Goal: Use online tool/utility: Utilize a website feature to perform a specific function

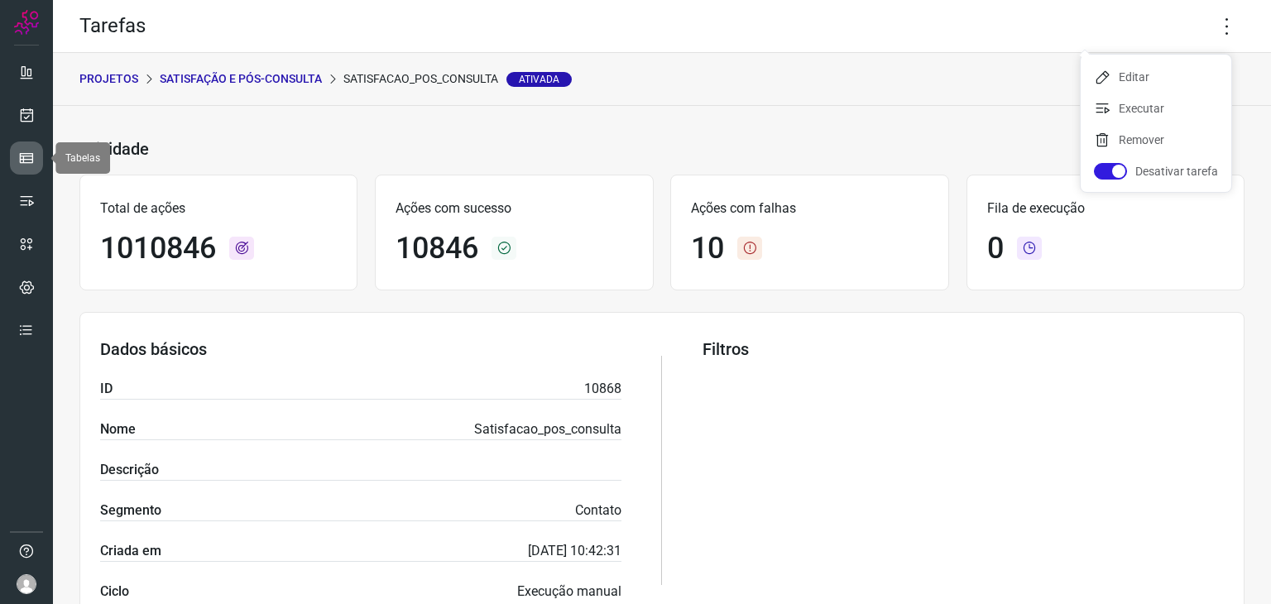
click at [30, 160] on icon at bounding box center [26, 158] width 17 height 17
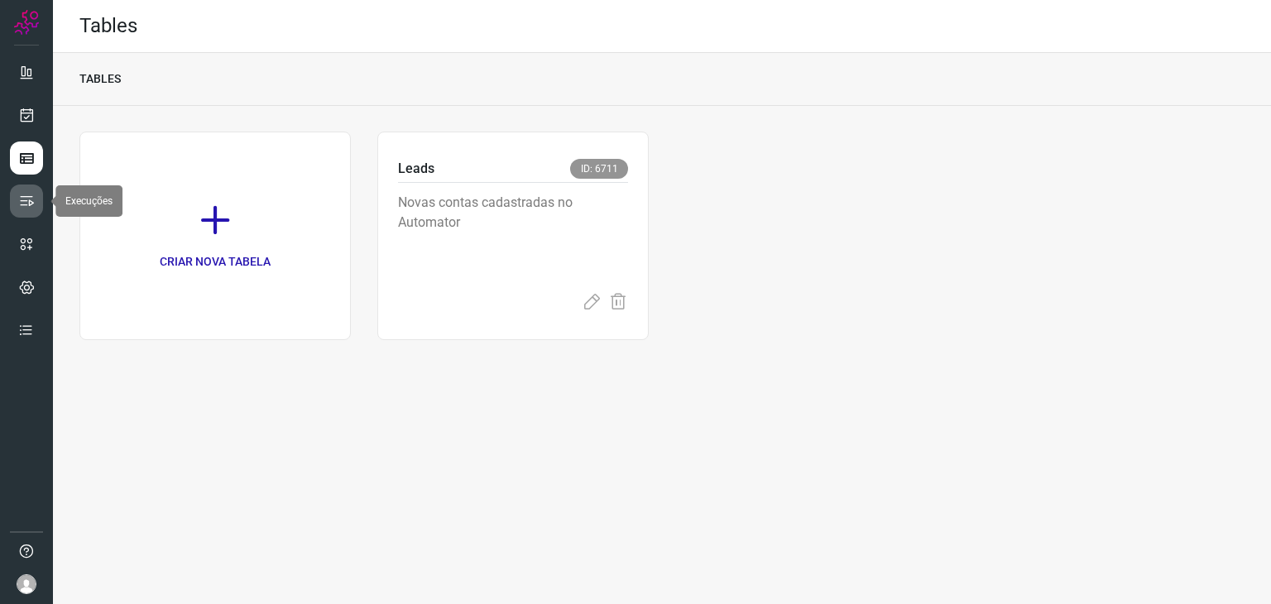
click at [33, 209] on link at bounding box center [26, 201] width 33 height 33
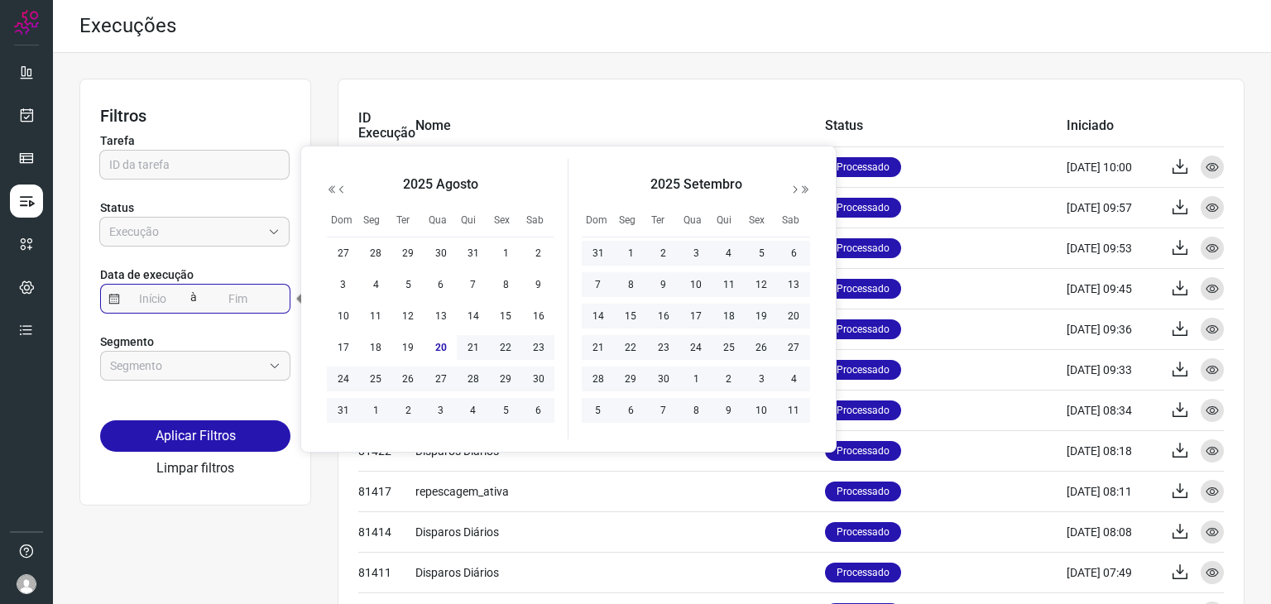
click at [146, 290] on input at bounding box center [153, 299] width 66 height 28
click at [443, 347] on span "20" at bounding box center [441, 348] width 20 height 20
click at [444, 353] on span "20" at bounding box center [441, 348] width 20 height 20
type input "[DATE]"
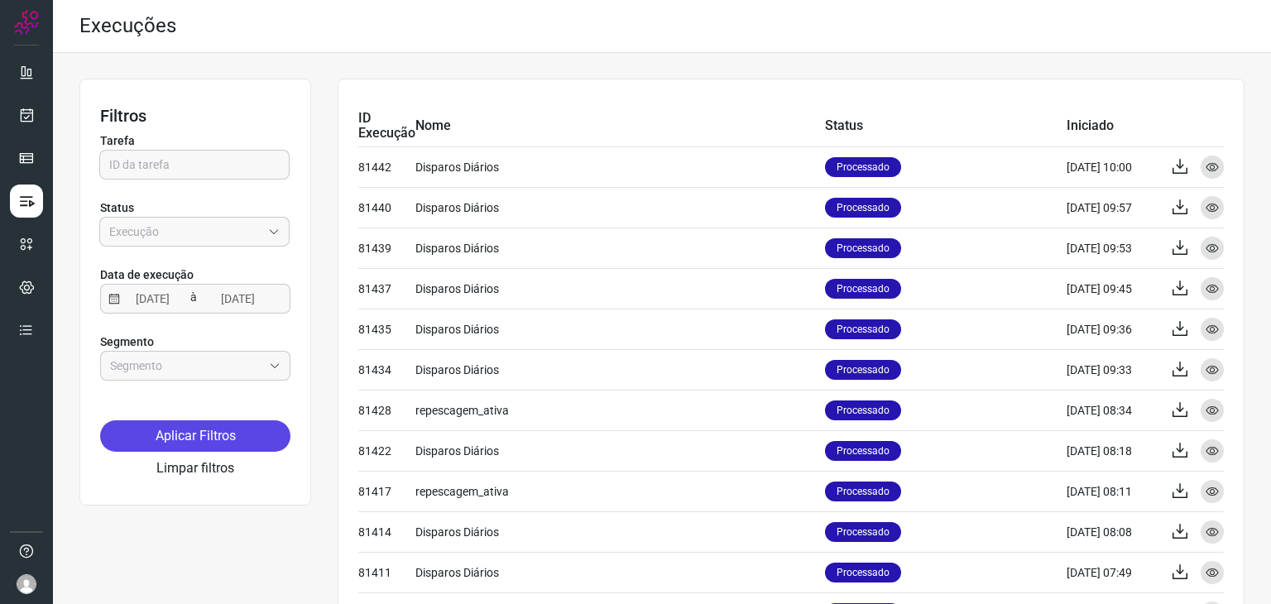
click at [269, 431] on button "Aplicar Filtros" at bounding box center [195, 435] width 190 height 31
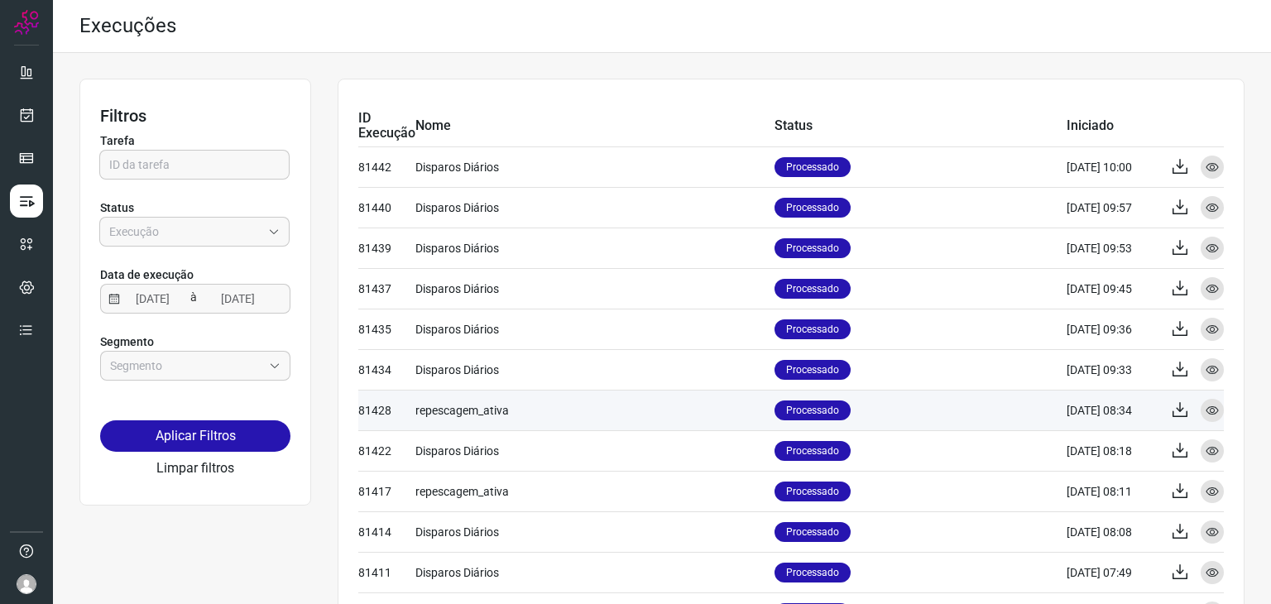
click at [470, 406] on td "repescagem_ativa" at bounding box center [594, 410] width 359 height 41
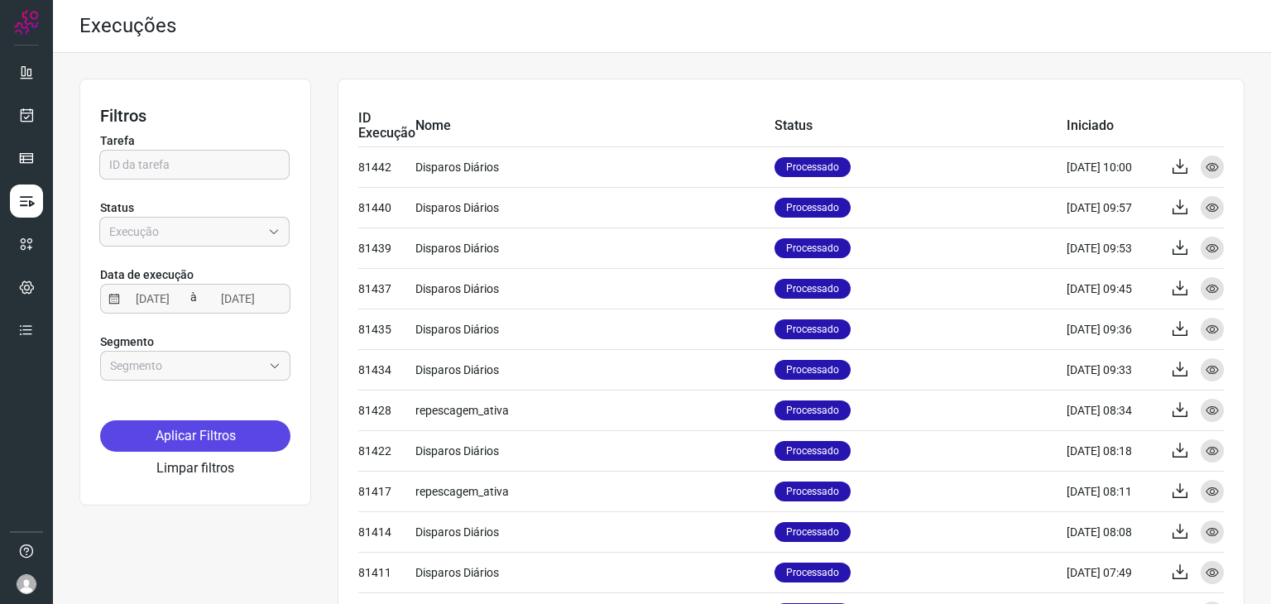
click at [195, 436] on button "Aplicar Filtros" at bounding box center [195, 435] width 190 height 31
click at [195, 464] on button "Limpar filtros" at bounding box center [195, 468] width 78 height 20
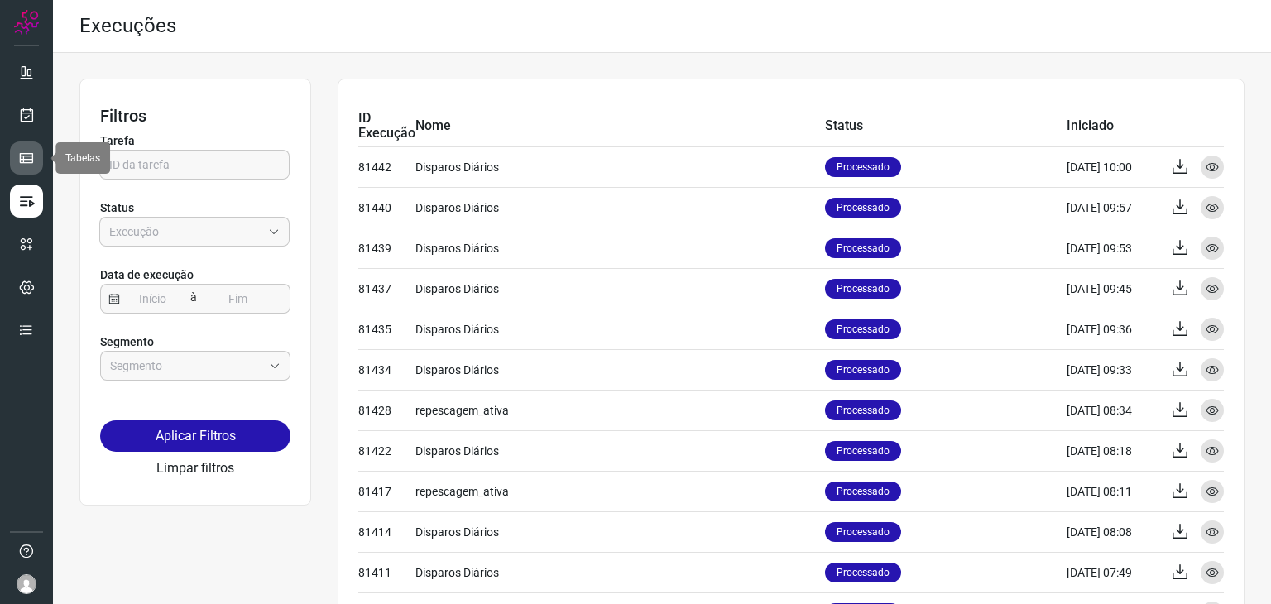
click at [20, 146] on link at bounding box center [26, 158] width 33 height 33
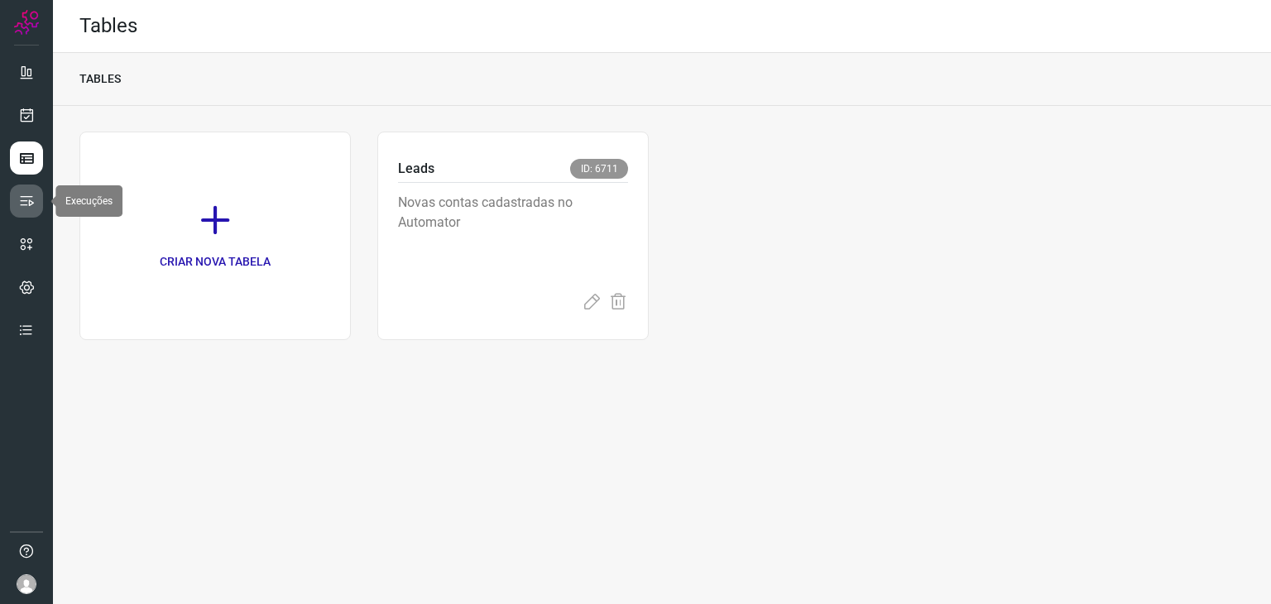
click at [31, 197] on icon at bounding box center [26, 201] width 17 height 17
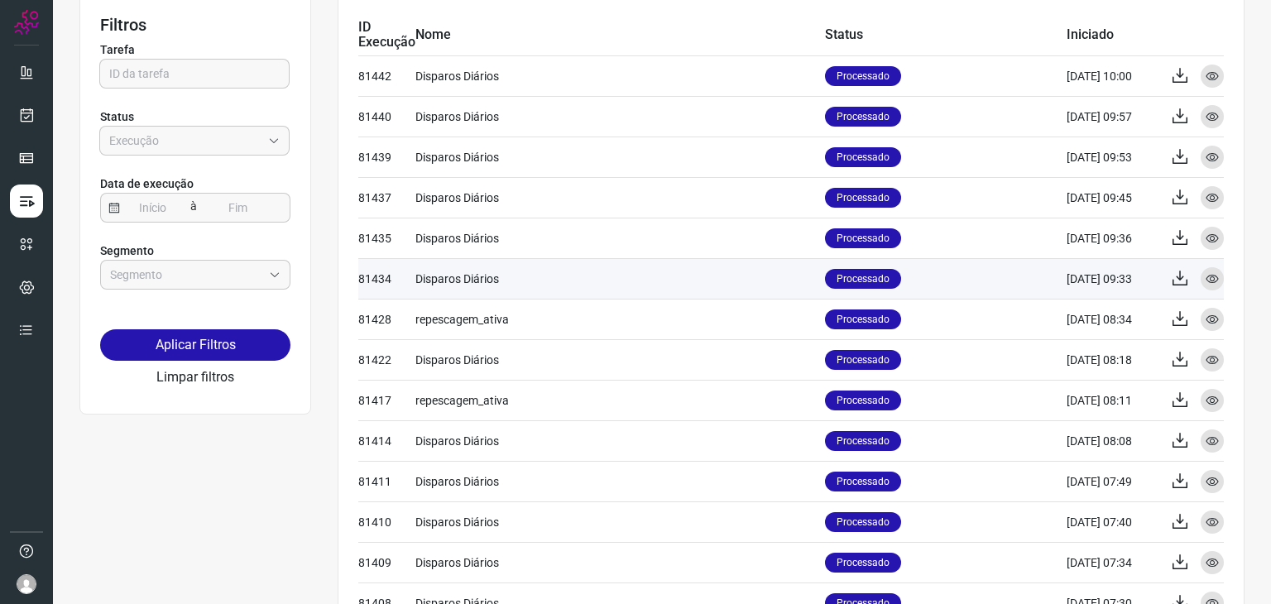
scroll to position [83, 0]
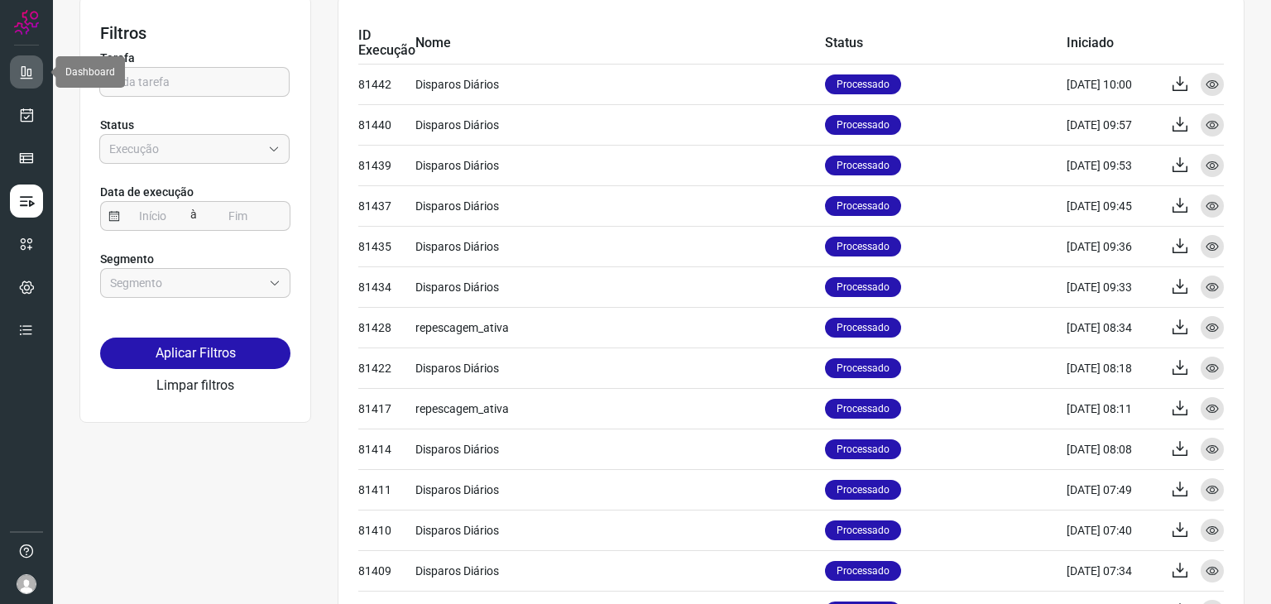
click at [20, 64] on icon at bounding box center [26, 72] width 17 height 17
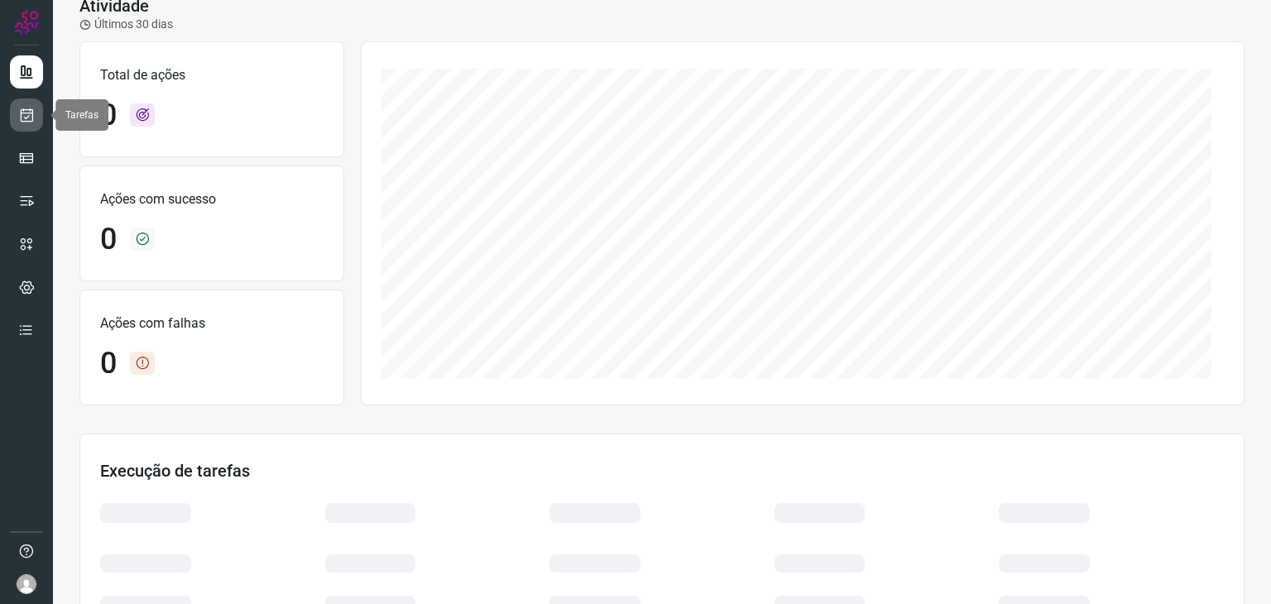
click at [22, 103] on link at bounding box center [26, 114] width 33 height 33
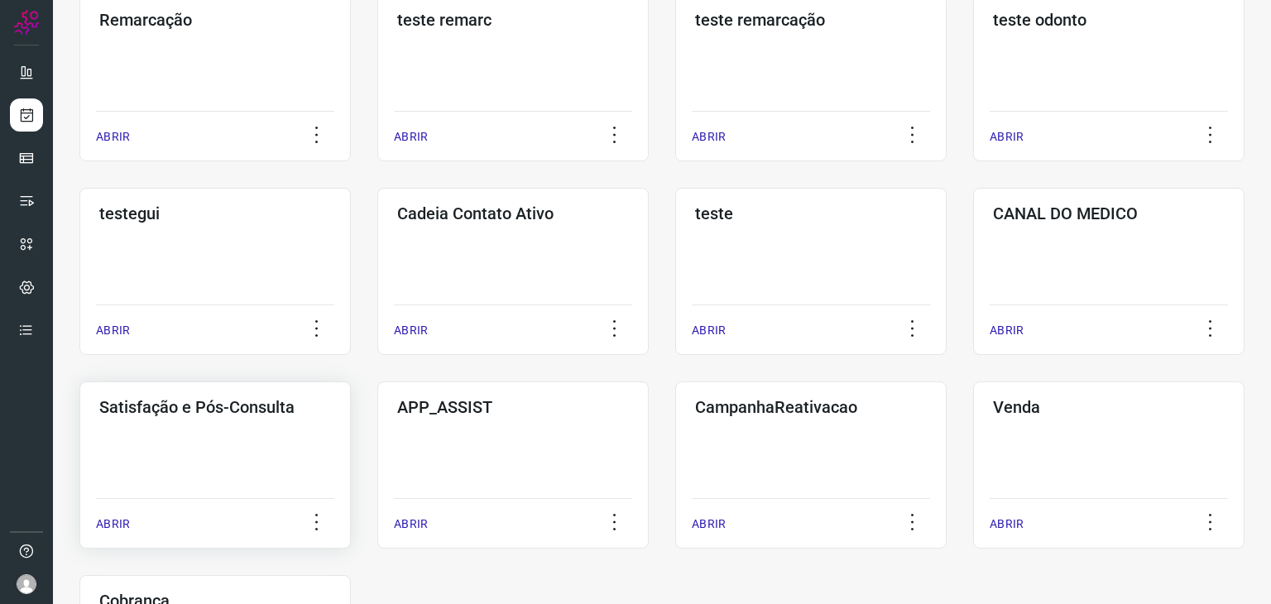
click at [377, 423] on div "Satisfação e Pós-Consulta ABRIR" at bounding box center [512, 464] width 271 height 167
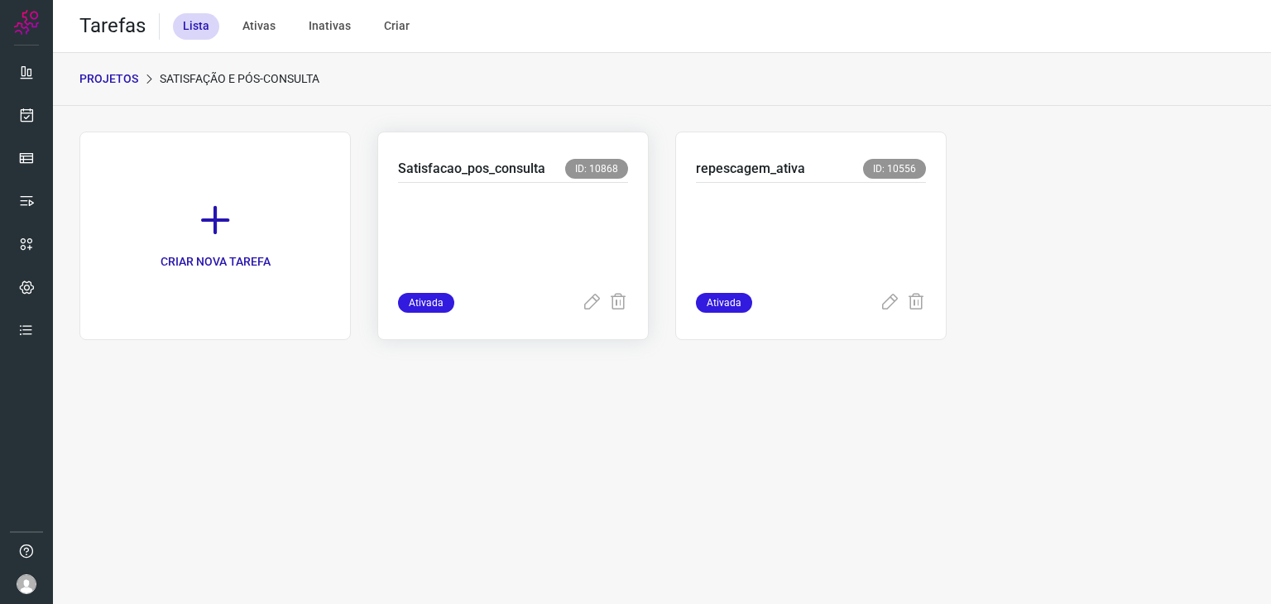
click at [547, 223] on p at bounding box center [513, 234] width 230 height 83
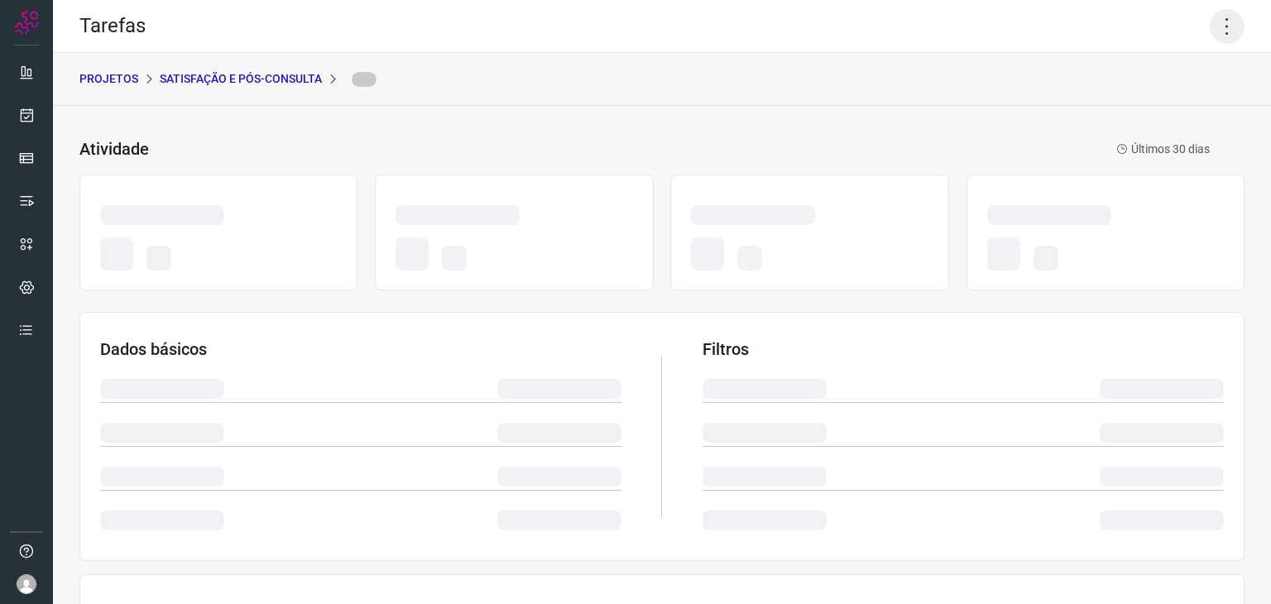
click at [1213, 22] on icon at bounding box center [1227, 26] width 35 height 35
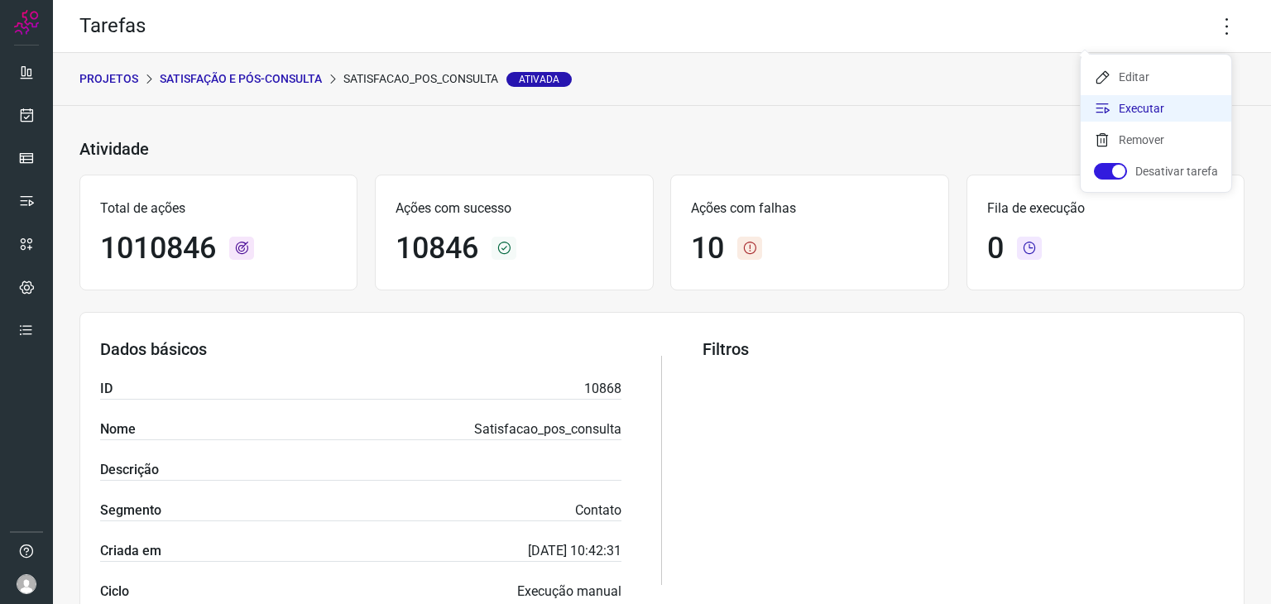
click at [1114, 104] on li "Executar" at bounding box center [1156, 108] width 151 height 26
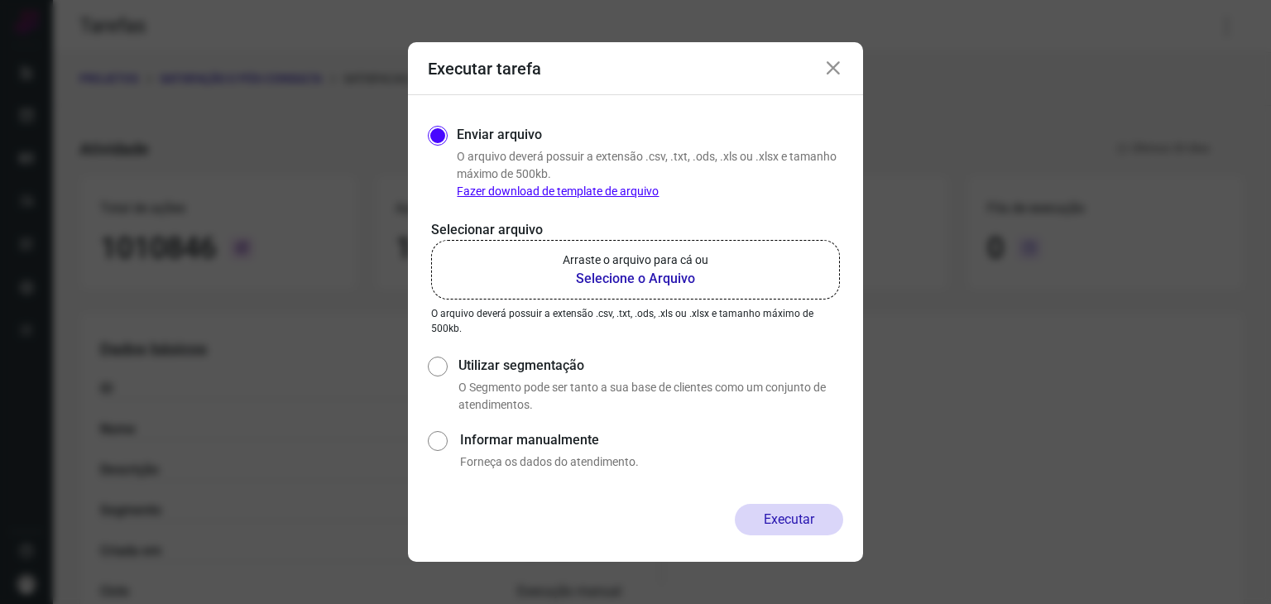
click at [711, 258] on label "Arraste o arquivo para cá ou Selecione o Arquivo" at bounding box center [635, 270] width 409 height 60
click at [0, 0] on input "Arraste o arquivo para cá ou Selecione o Arquivo" at bounding box center [0, 0] width 0 height 0
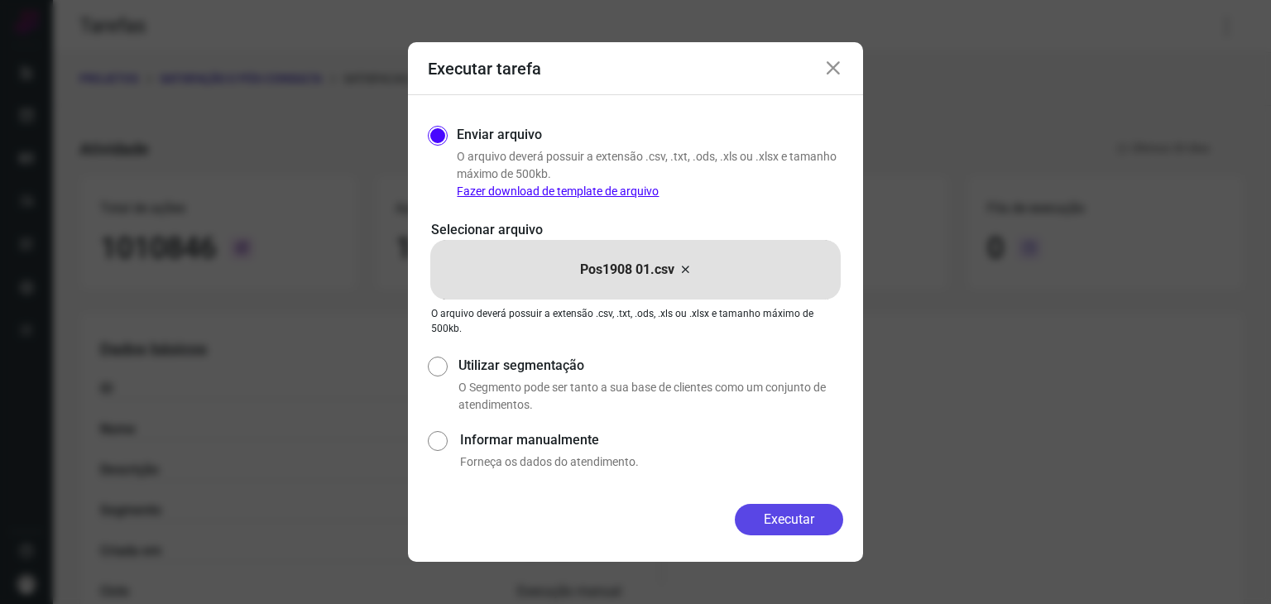
click at [770, 521] on button "Executar" at bounding box center [789, 519] width 108 height 31
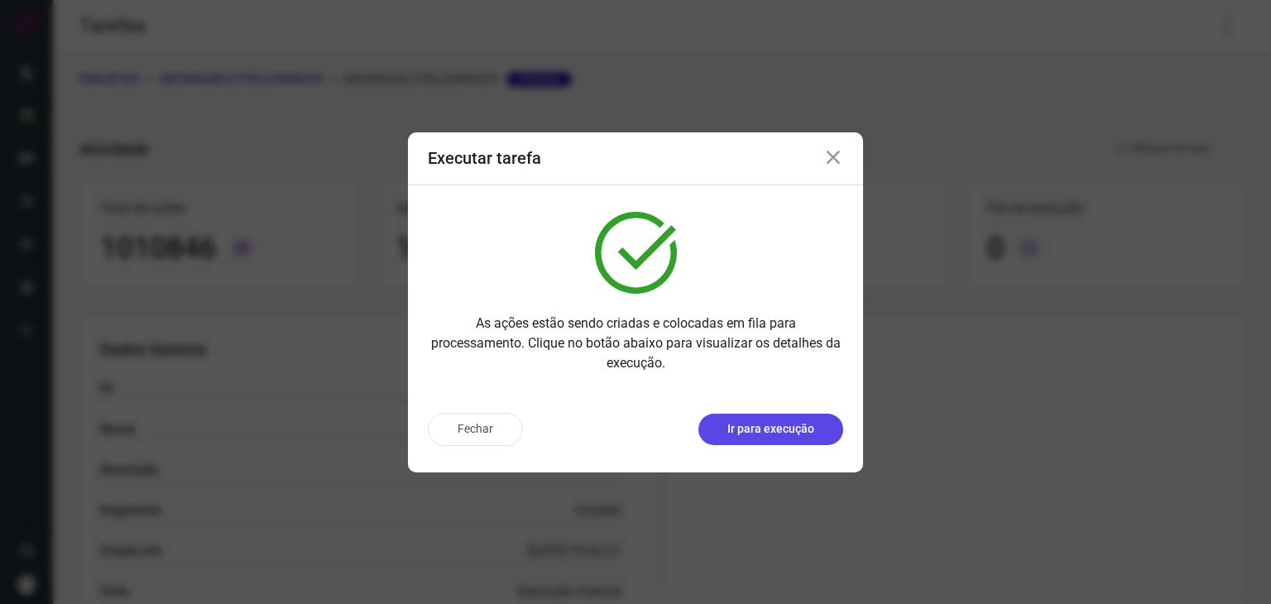
click at [798, 431] on p "Ir para execução" at bounding box center [770, 428] width 87 height 17
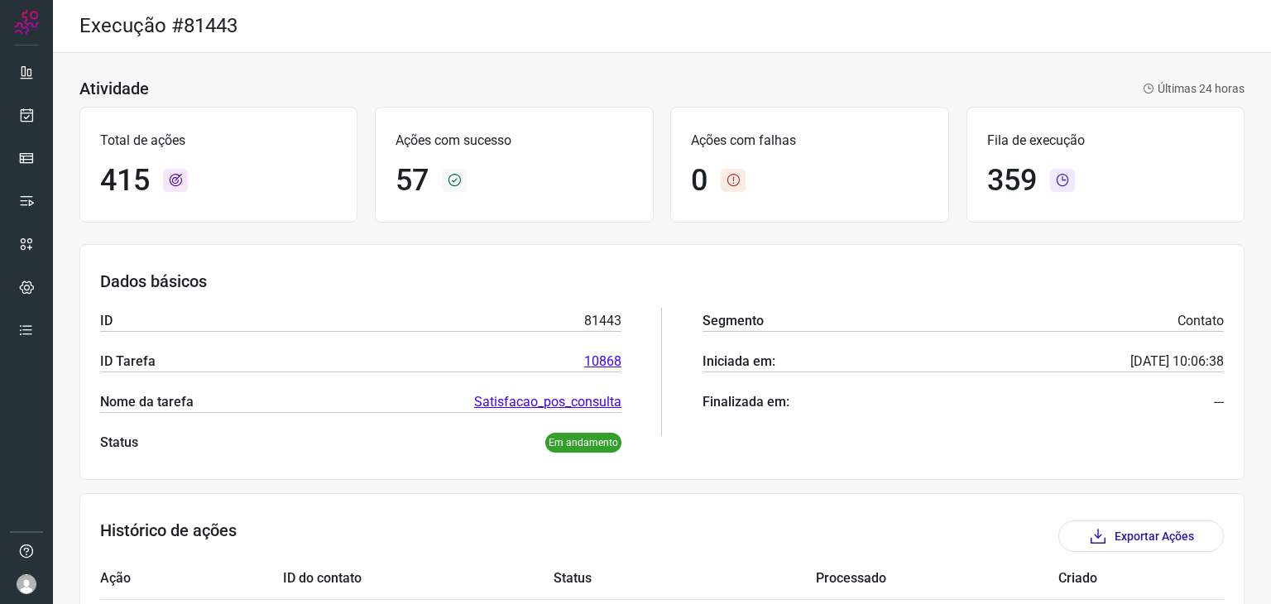
click at [873, 239] on div "Atividade Últimas 24 horas Total de ações 415 Ações com sucesso 57 Ações com fa…" at bounding box center [662, 570] width 1218 height 1035
click at [785, 94] on div "Atividade Últimas 24 horas" at bounding box center [661, 89] width 1165 height 20
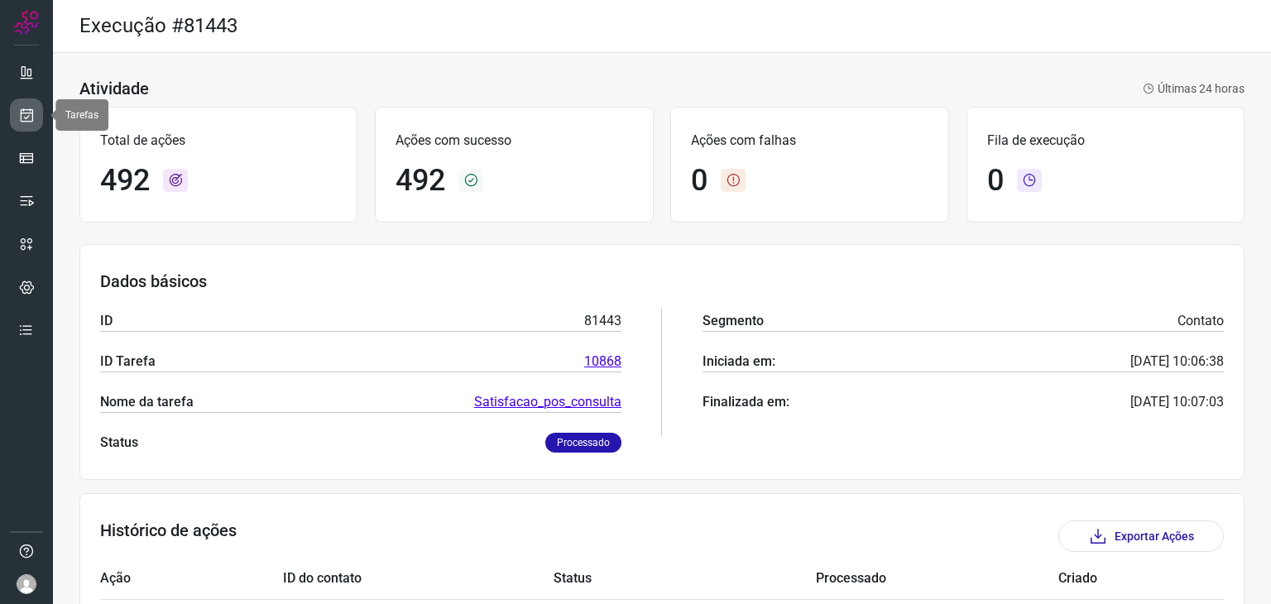
click at [25, 113] on icon at bounding box center [26, 115] width 17 height 17
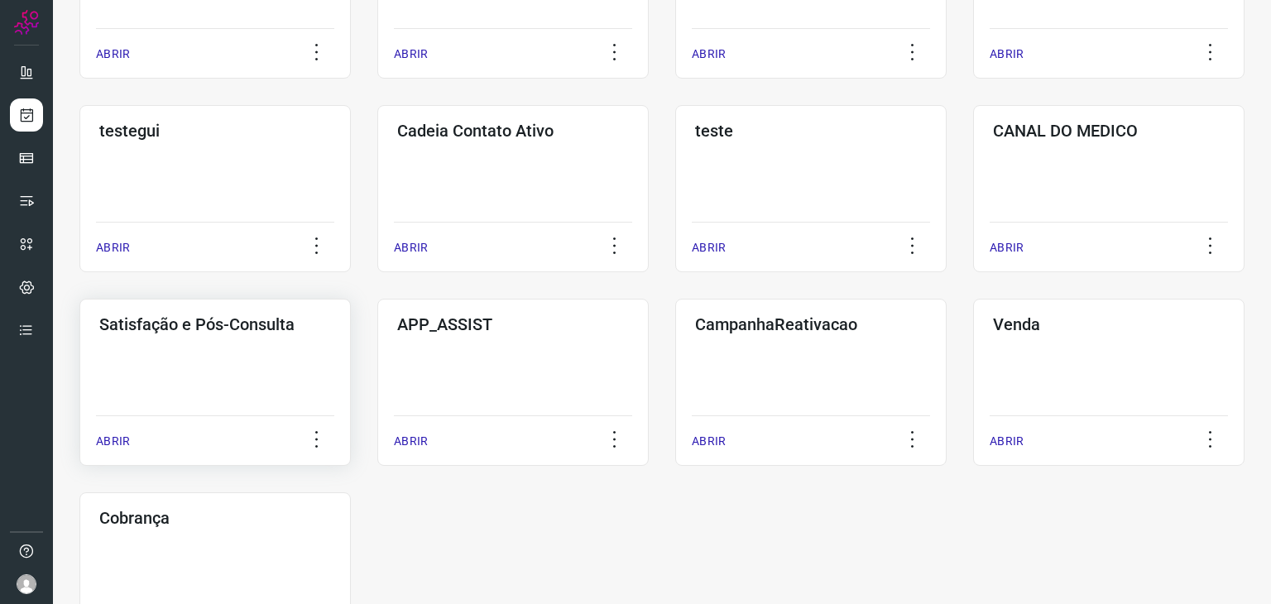
click at [377, 367] on div "Satisfação e Pós-Consulta ABRIR" at bounding box center [512, 382] width 271 height 167
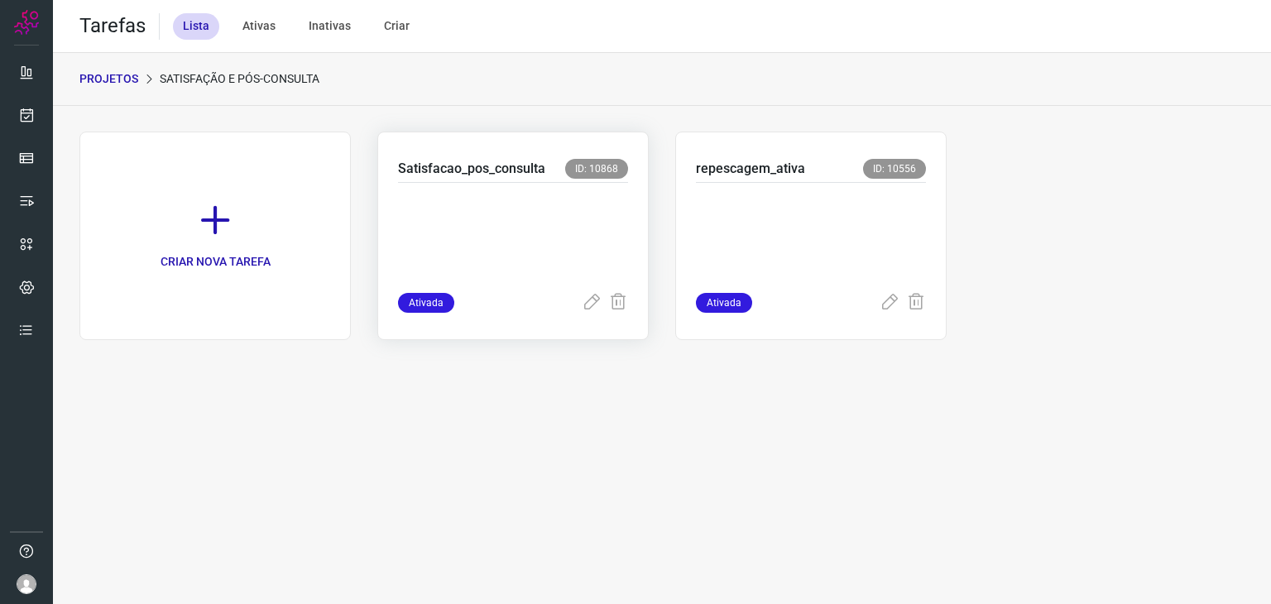
click at [542, 254] on p at bounding box center [513, 234] width 230 height 83
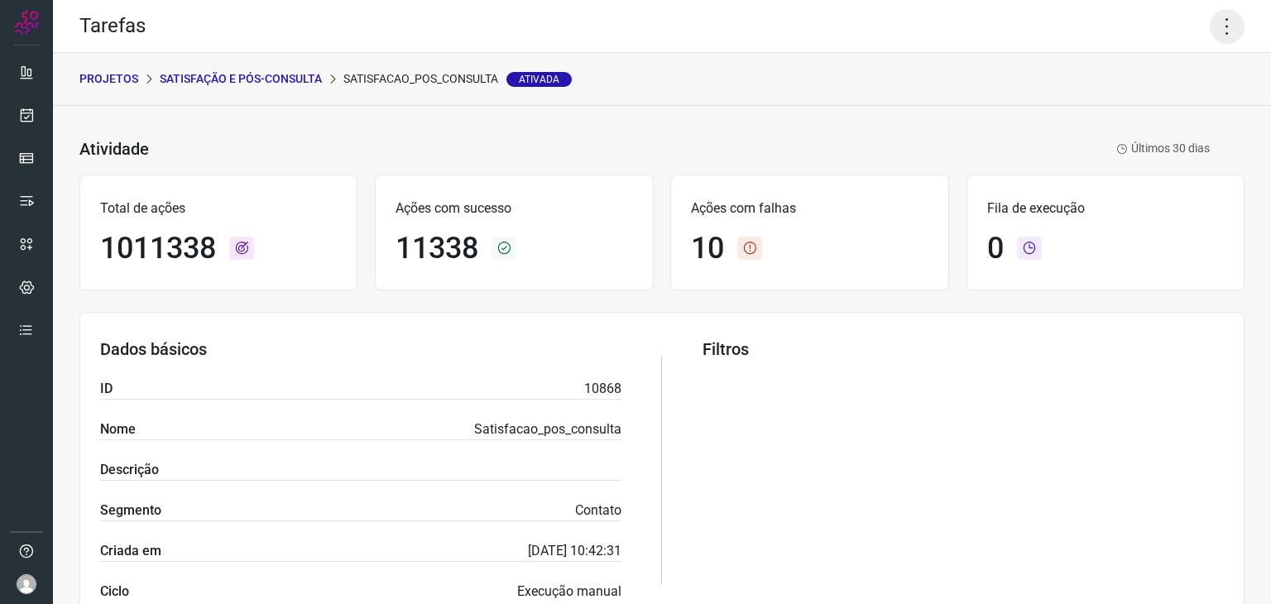
click at [1214, 30] on icon at bounding box center [1227, 26] width 35 height 35
click at [1179, 109] on li "Executar" at bounding box center [1156, 108] width 151 height 26
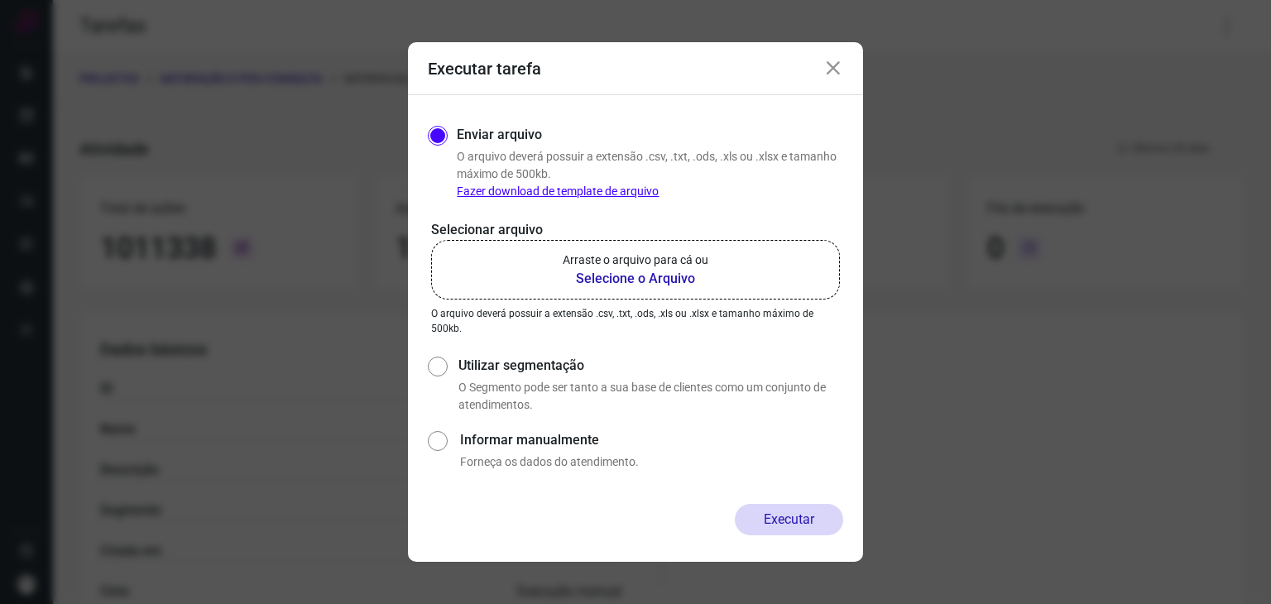
click at [700, 254] on p "Arraste o arquivo para cá ou" at bounding box center [636, 260] width 146 height 17
click at [0, 0] on input "Arraste o arquivo para cá ou Selecione o Arquivo" at bounding box center [0, 0] width 0 height 0
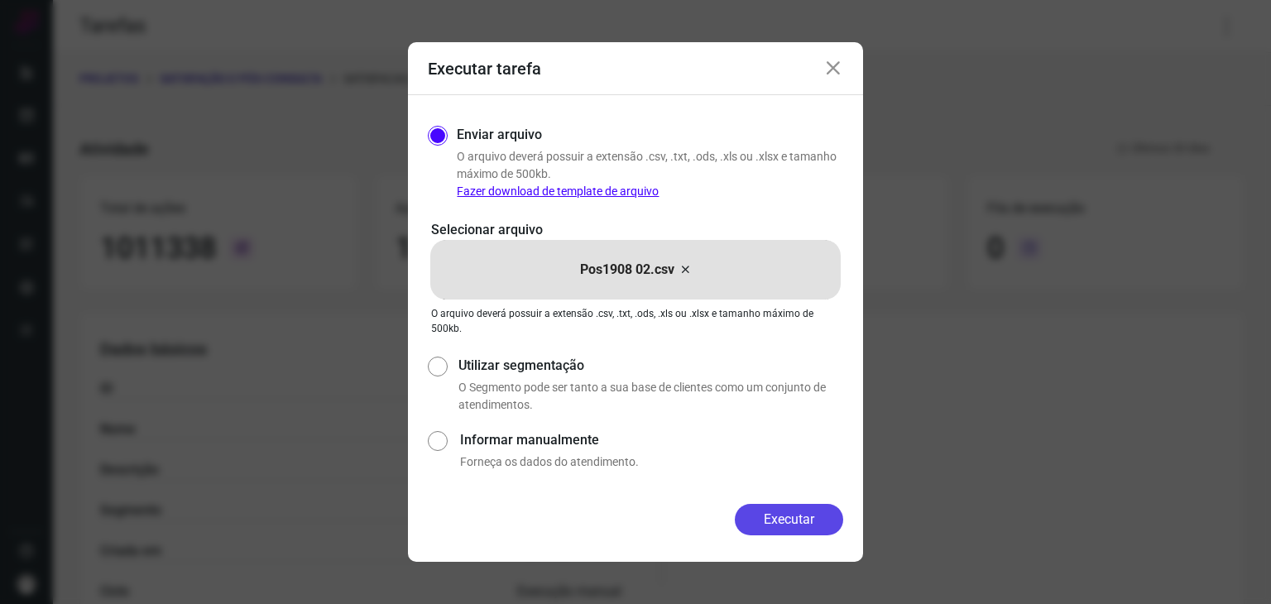
click at [814, 524] on button "Executar" at bounding box center [789, 519] width 108 height 31
